Goal: Transaction & Acquisition: Purchase product/service

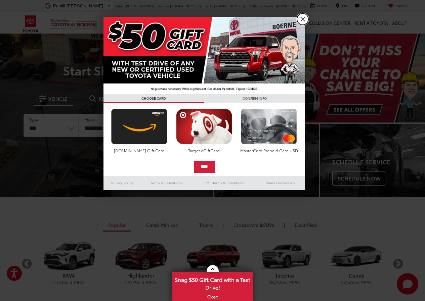
click at [304, 20] on link "X" at bounding box center [302, 18] width 11 height 11
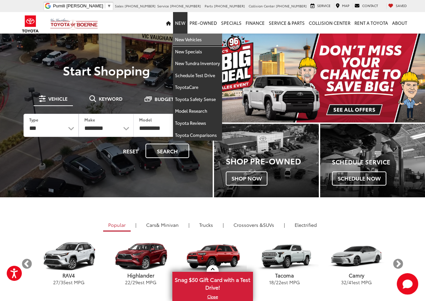
click at [187, 37] on link "New Vehicles" at bounding box center [197, 40] width 49 height 12
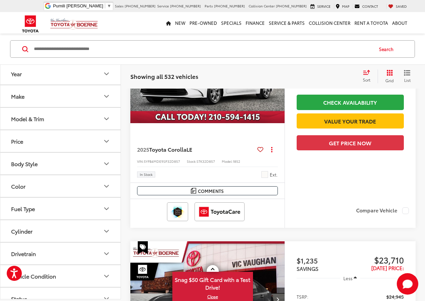
click at [39, 117] on div "Model & Trim" at bounding box center [27, 119] width 33 height 6
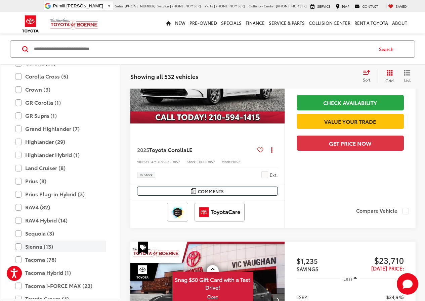
click at [43, 249] on label "Sienna (13)" at bounding box center [60, 247] width 91 height 12
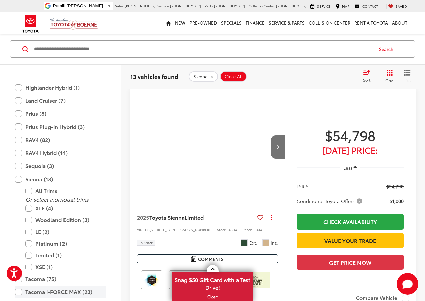
scroll to position [220, 0]
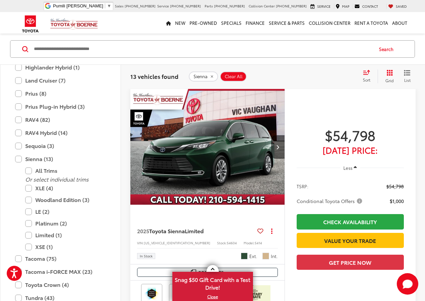
click at [367, 73] on icon "Select sort value" at bounding box center [366, 72] width 7 height 5
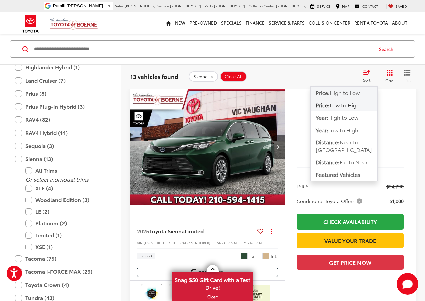
click at [351, 95] on span "High to Low" at bounding box center [344, 93] width 30 height 8
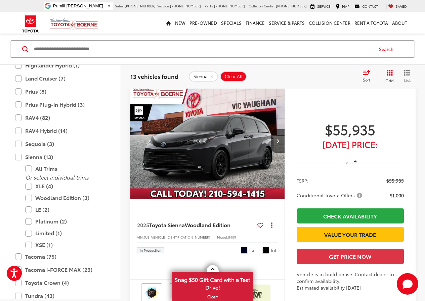
scroll to position [1127, 0]
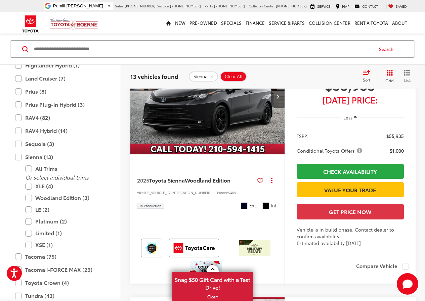
drag, startPoint x: 215, startPoint y: 169, endPoint x: 227, endPoint y: 244, distance: 76.2
click at [215, 155] on img "2025 Toyota Sienna Woodland Edition 0" at bounding box center [207, 97] width 155 height 116
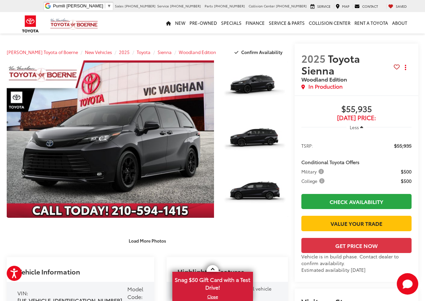
click at [216, 45] on div "[PERSON_NAME] Toyota of Boerne New Vehicles 2025 Toyota Sienna Woodland Edition…" at bounding box center [147, 52] width 281 height 17
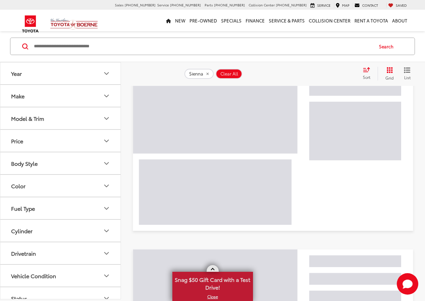
scroll to position [55, 0]
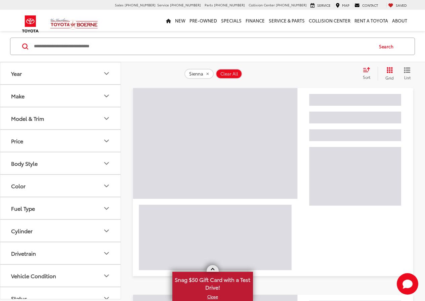
click at [210, 270] on link at bounding box center [213, 268] width 12 height 7
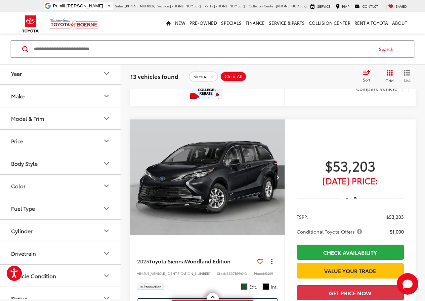
scroll to position [1598, 0]
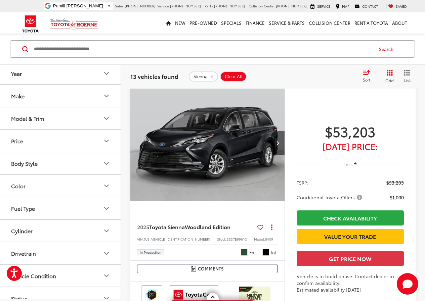
click at [123, 98] on div "2025 Toyota Sienna Platinum Copy Link Share Print View Details VIN: 5TDERKEC6SS…" at bounding box center [273, 100] width 304 height 3113
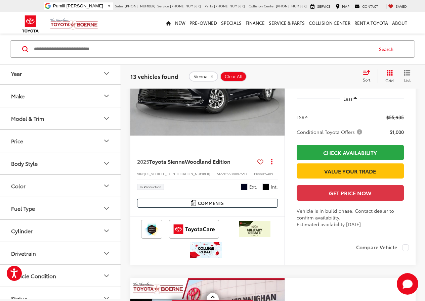
scroll to position [1150, 0]
